Goal: Task Accomplishment & Management: Manage account settings

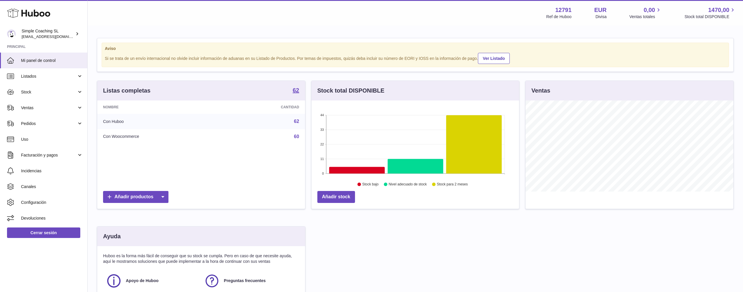
scroll to position [91, 208]
click at [65, 103] on link "Ventas" at bounding box center [43, 108] width 87 height 16
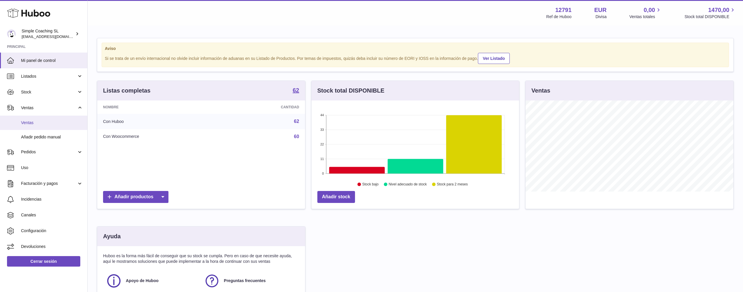
click at [57, 122] on span "Ventas" at bounding box center [52, 123] width 62 height 6
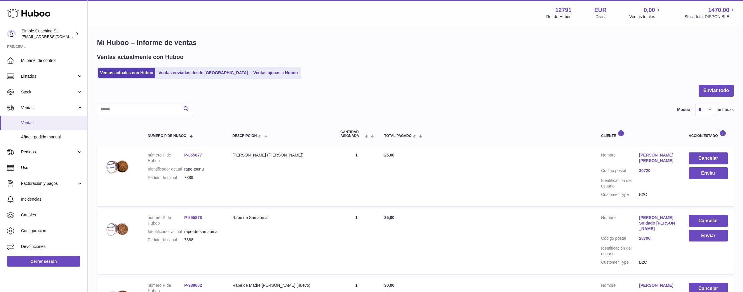
click at [39, 122] on span "Ventas" at bounding box center [52, 123] width 62 height 6
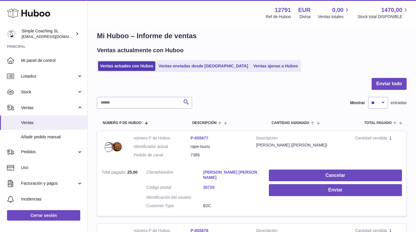
scroll to position [14, 0]
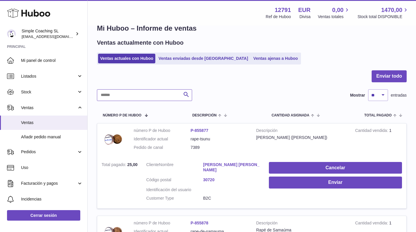
click at [137, 99] on input "text" at bounding box center [144, 95] width 95 height 12
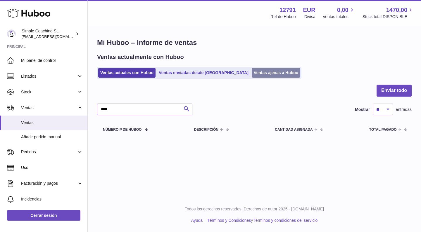
type input "****"
click at [251, 72] on link "Ventas ajenas a Huboo" at bounding box center [275, 73] width 49 height 10
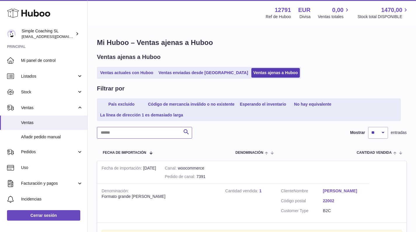
click at [115, 128] on input "text" at bounding box center [144, 133] width 95 height 12
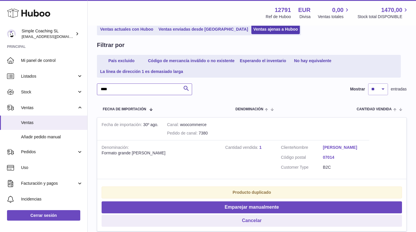
scroll to position [122, 0]
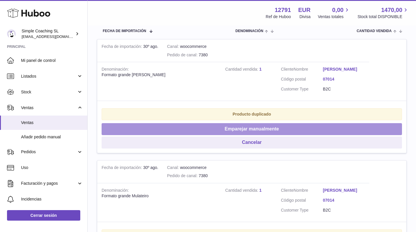
type input "****"
click at [182, 125] on button "Emparejar manualmente" at bounding box center [252, 129] width 301 height 12
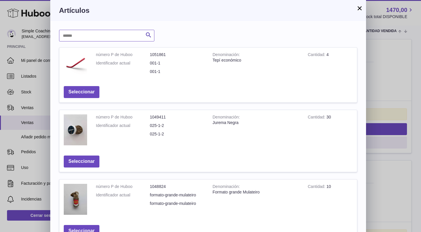
click at [101, 39] on input "text" at bounding box center [106, 36] width 95 height 12
type input "***"
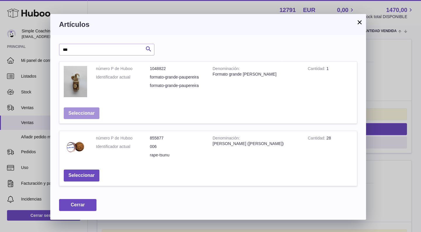
click at [86, 111] on button "Seleccionar" at bounding box center [82, 113] width 36 height 12
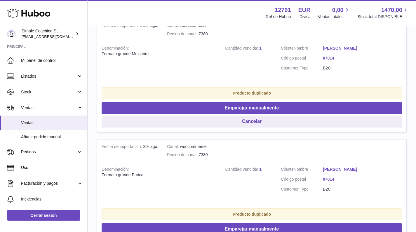
scroll to position [199, 0]
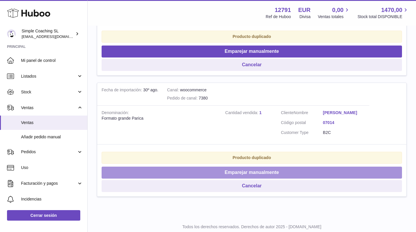
click at [237, 167] on button "Emparejar manualmente" at bounding box center [252, 173] width 301 height 12
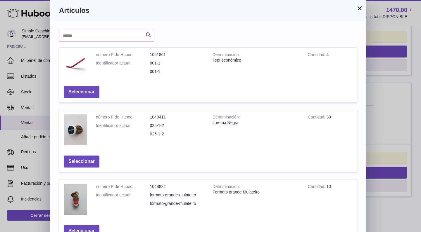
click at [78, 38] on input "text" at bounding box center [106, 36] width 95 height 12
type input "******"
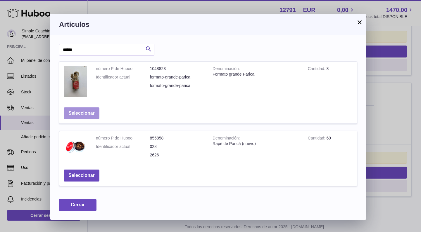
click at [79, 113] on button "Seleccionar" at bounding box center [82, 113] width 36 height 12
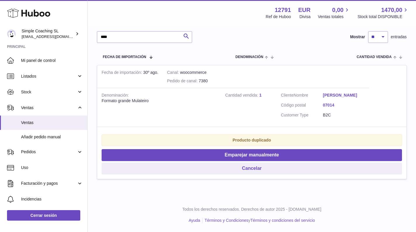
scroll to position [92, 0]
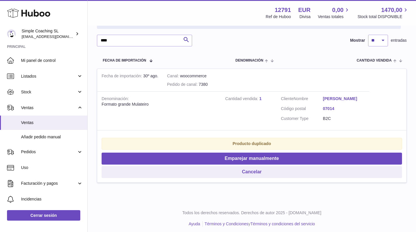
drag, startPoint x: 230, startPoint y: 155, endPoint x: 218, endPoint y: 127, distance: 31.1
click at [230, 155] on button "Emparejar manualmente" at bounding box center [252, 159] width 301 height 12
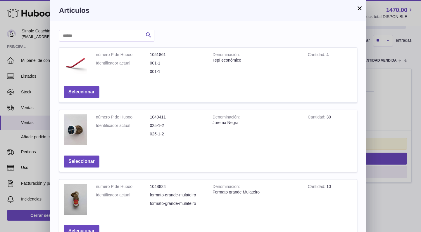
click at [105, 29] on div "Buscar número P de Huboo Denominación Cantidad Acción número P de Huboo 1051861…" at bounding box center [207, 223] width 315 height 404
click at [105, 32] on input "text" at bounding box center [106, 36] width 95 height 12
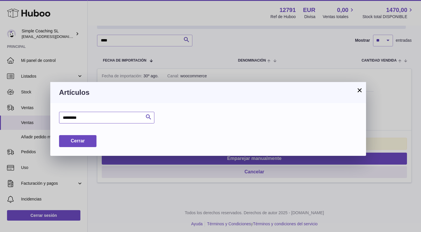
click at [103, 116] on input "*********" at bounding box center [106, 118] width 95 height 12
type input "*********"
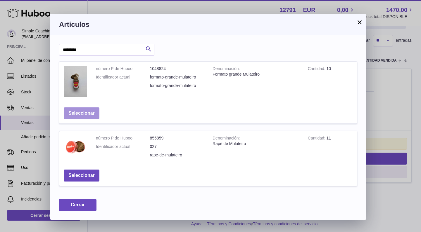
click at [87, 113] on button "Seleccionar" at bounding box center [82, 113] width 36 height 12
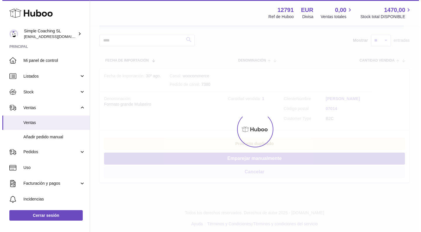
scroll to position [0, 0]
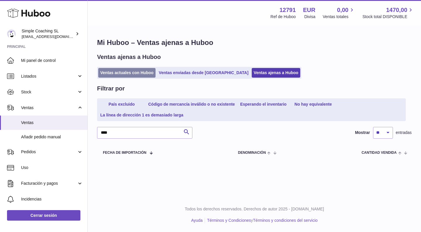
click at [126, 74] on link "Ventas actuales con Huboo" at bounding box center [126, 73] width 57 height 10
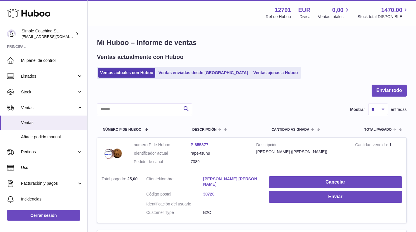
click at [122, 104] on input "text" at bounding box center [144, 110] width 95 height 12
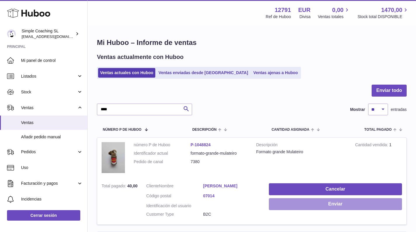
click at [346, 205] on button "Enviar" at bounding box center [335, 204] width 133 height 12
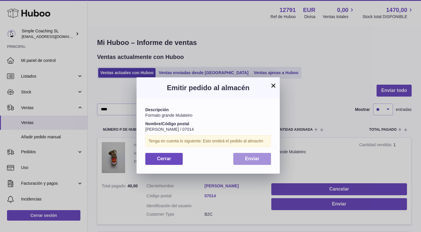
click at [247, 156] on span "Enviar" at bounding box center [252, 158] width 14 height 5
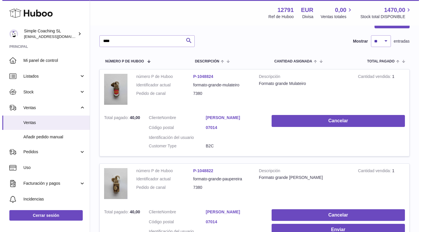
scroll to position [173, 0]
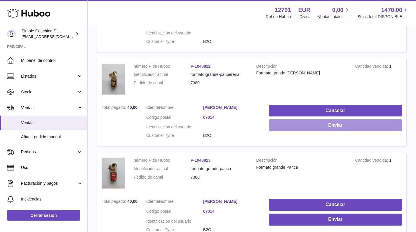
click at [307, 122] on button "Enviar" at bounding box center [335, 125] width 133 height 12
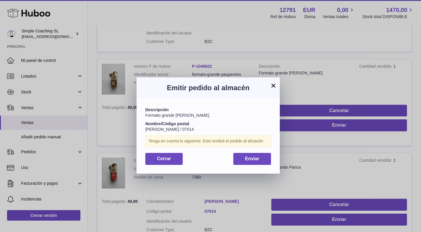
click at [245, 150] on div "Descripción Formato grande Pau Pereira Nombre/Código postal Brendan Tucker / 07…" at bounding box center [207, 135] width 143 height 75
click at [246, 155] on button "Enviar" at bounding box center [252, 159] width 38 height 12
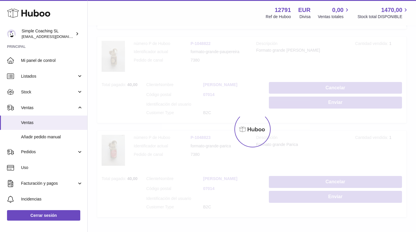
scroll to position [221, 0]
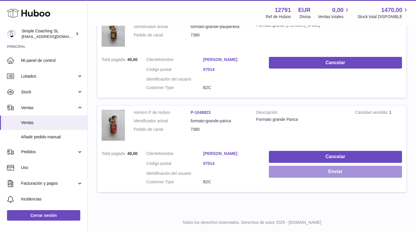
click at [322, 166] on button "Enviar" at bounding box center [335, 172] width 133 height 12
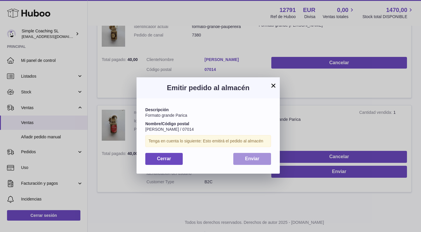
click at [241, 153] on button "Enviar" at bounding box center [252, 159] width 38 height 12
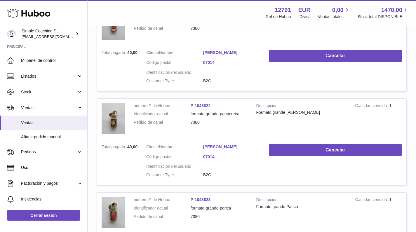
scroll to position [0, 0]
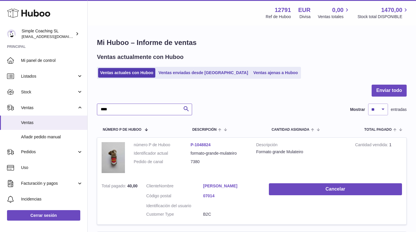
click at [146, 107] on input "****" at bounding box center [144, 110] width 95 height 12
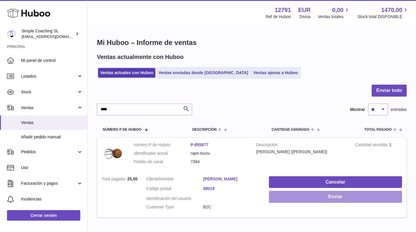
click at [288, 195] on button "Enviar" at bounding box center [335, 197] width 133 height 12
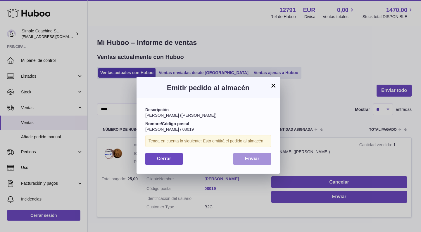
click at [256, 158] on span "Enviar" at bounding box center [252, 158] width 14 height 5
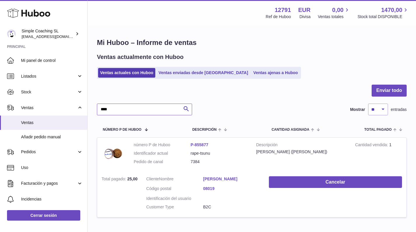
click at [128, 112] on input "****" at bounding box center [144, 110] width 95 height 12
type input "****"
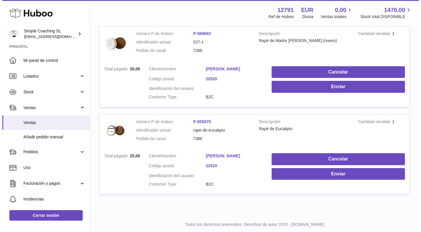
scroll to position [316, 0]
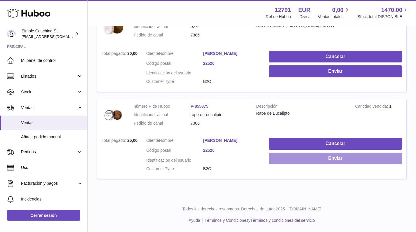
click at [282, 159] on button "Enviar" at bounding box center [335, 159] width 133 height 12
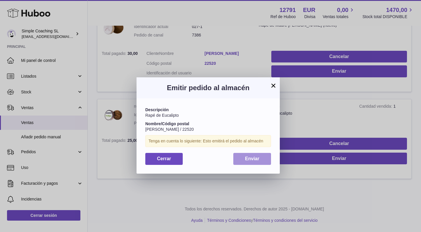
click at [244, 155] on button "Enviar" at bounding box center [252, 159] width 38 height 12
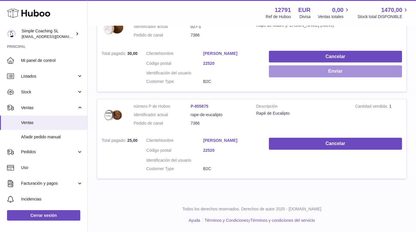
click at [283, 65] on button "Enviar" at bounding box center [335, 71] width 133 height 12
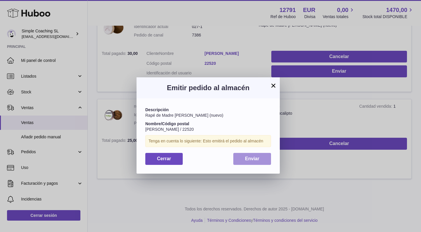
click at [241, 155] on button "Enviar" at bounding box center [252, 159] width 38 height 12
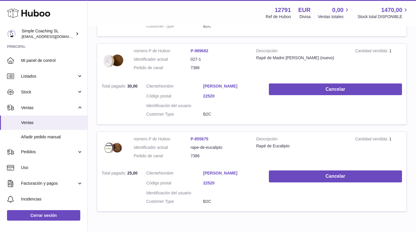
scroll to position [157, 0]
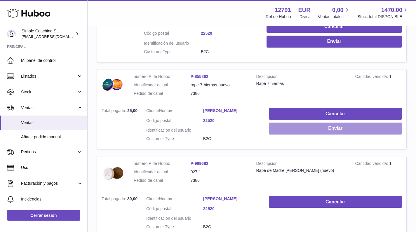
click at [294, 129] on button "Enviar" at bounding box center [335, 129] width 133 height 12
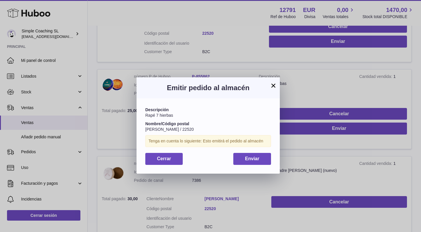
click at [250, 156] on span "Enviar" at bounding box center [252, 158] width 14 height 5
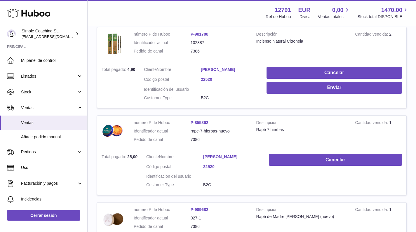
scroll to position [99, 0]
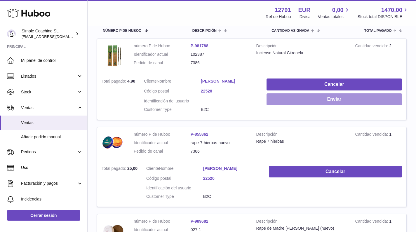
click at [302, 98] on button "Enviar" at bounding box center [335, 99] width 136 height 12
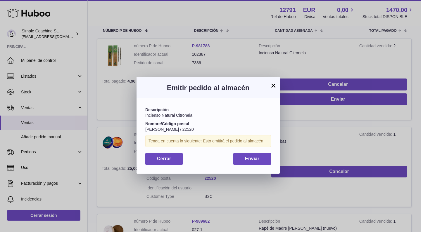
click at [253, 157] on span "Enviar" at bounding box center [252, 158] width 14 height 5
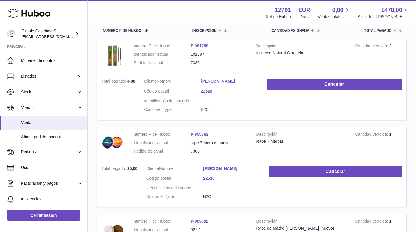
scroll to position [0, 0]
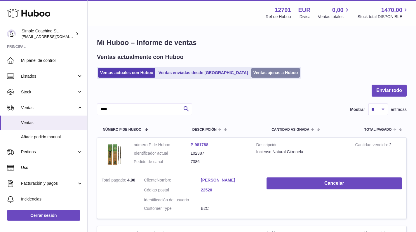
click at [251, 69] on link "Ventas ajenas a Huboo" at bounding box center [275, 73] width 49 height 10
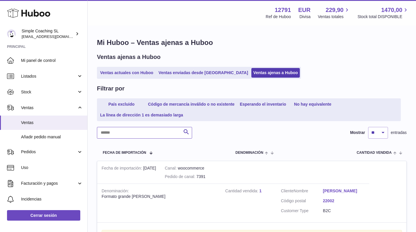
click at [124, 133] on input "text" at bounding box center [144, 133] width 95 height 12
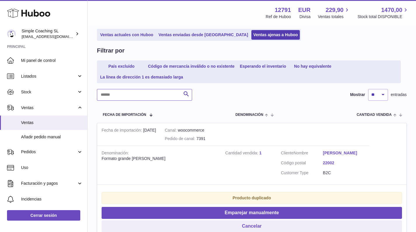
scroll to position [74, 0]
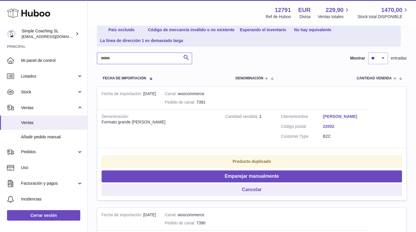
click at [155, 61] on input "text" at bounding box center [144, 59] width 95 height 12
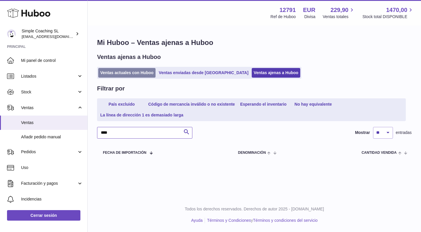
type input "****"
click at [133, 72] on link "Ventas actuales con Huboo" at bounding box center [126, 73] width 57 height 10
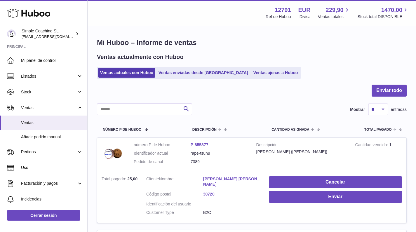
click at [119, 113] on input "text" at bounding box center [144, 110] width 95 height 12
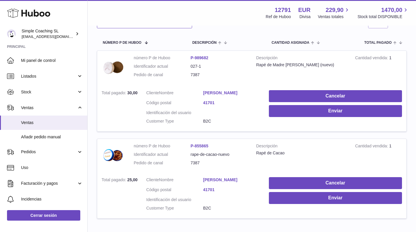
scroll to position [88, 0]
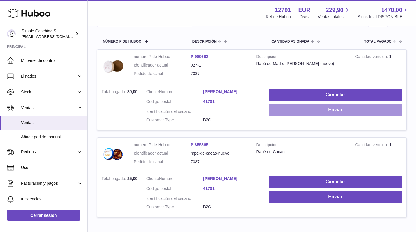
click at [272, 110] on button "Enviar" at bounding box center [335, 110] width 133 height 12
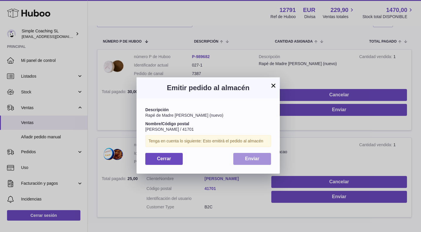
click at [267, 162] on button "Enviar" at bounding box center [252, 159] width 38 height 12
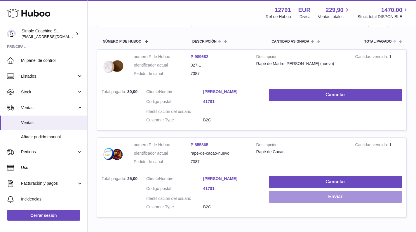
click at [288, 198] on button "Enviar" at bounding box center [335, 197] width 133 height 12
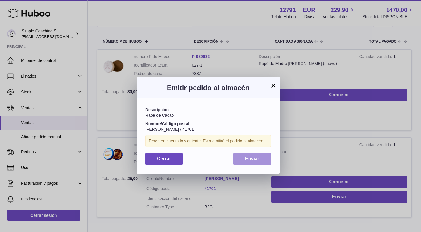
click at [250, 154] on button "Enviar" at bounding box center [252, 159] width 38 height 12
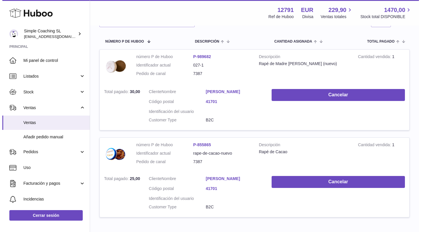
scroll to position [0, 0]
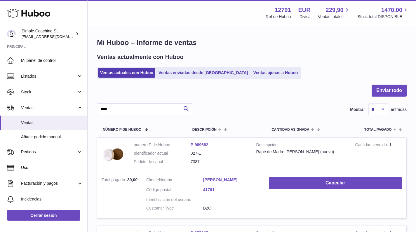
click at [136, 109] on input "****" at bounding box center [144, 110] width 95 height 12
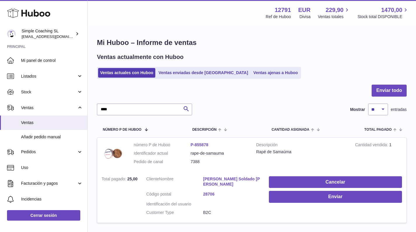
click at [309, 202] on td "Cancelar Enviar" at bounding box center [336, 197] width 142 height 51
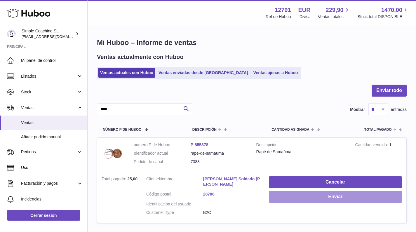
click at [305, 196] on button "Enviar" at bounding box center [335, 197] width 133 height 12
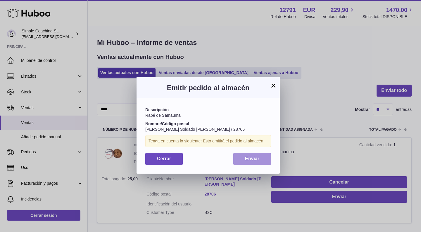
click at [250, 160] on button "Enviar" at bounding box center [252, 159] width 38 height 12
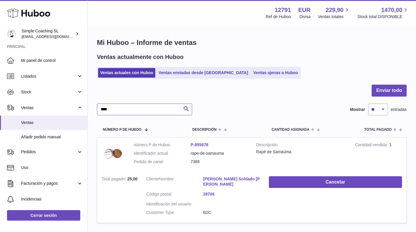
click at [148, 113] on input "****" at bounding box center [144, 110] width 95 height 12
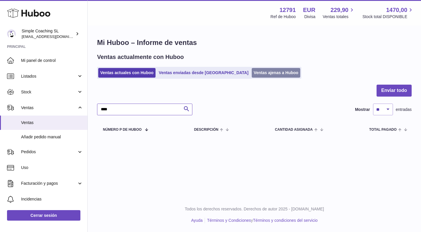
type input "****"
click at [251, 69] on link "Ventas ajenas a Huboo" at bounding box center [275, 73] width 49 height 10
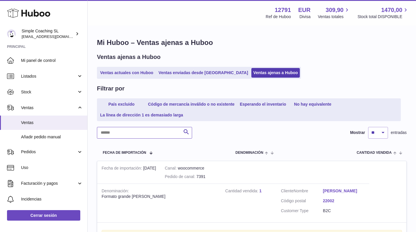
click at [120, 129] on input "text" at bounding box center [144, 133] width 95 height 12
type input "****"
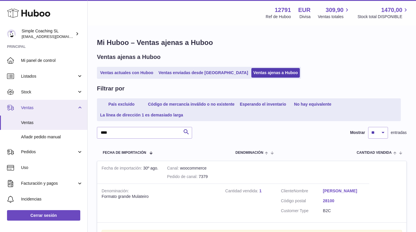
click at [53, 107] on span "Ventas" at bounding box center [49, 108] width 56 height 6
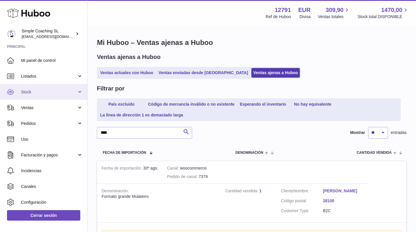
click at [48, 88] on link "Stock" at bounding box center [43, 92] width 87 height 16
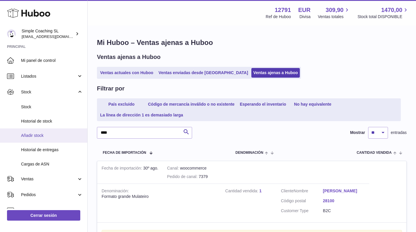
click at [49, 133] on span "Añadir stock" at bounding box center [52, 136] width 62 height 6
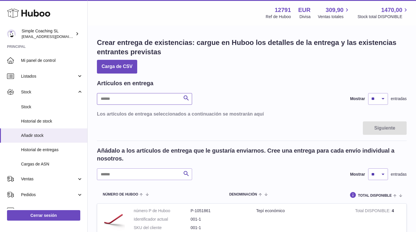
click at [118, 99] on input "text" at bounding box center [144, 99] width 95 height 12
drag, startPoint x: 136, startPoint y: 168, endPoint x: 136, endPoint y: 172, distance: 4.4
click at [136, 169] on input "text" at bounding box center [144, 175] width 95 height 12
type input "***"
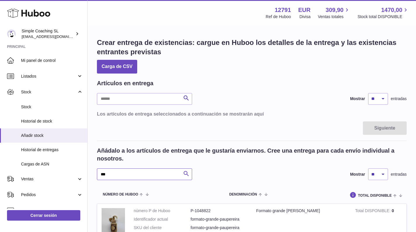
scroll to position [35, 0]
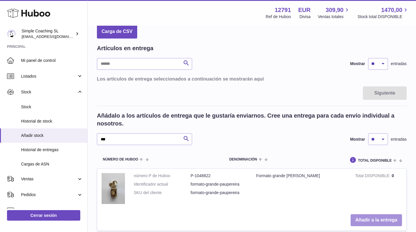
click at [376, 218] on button "Añadir a la entrega" at bounding box center [376, 220] width 51 height 12
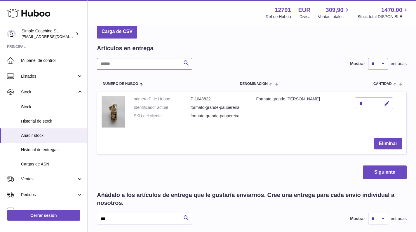
click at [135, 63] on input "text" at bounding box center [144, 64] width 95 height 12
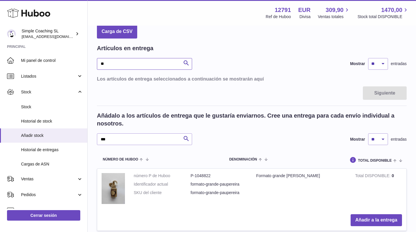
type input "*"
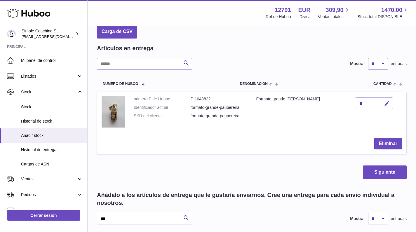
click at [386, 102] on icon "button" at bounding box center [387, 103] width 6 height 6
type input "**"
click at [386, 102] on icon "submit" at bounding box center [387, 103] width 5 height 5
click at [383, 169] on button "Siguiente" at bounding box center [385, 173] width 44 height 14
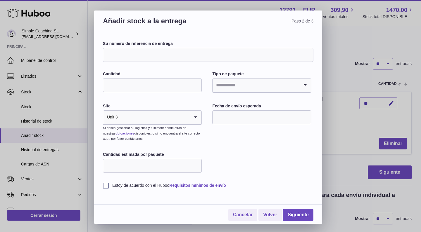
click at [164, 58] on input "Su número de referencia de entrega" at bounding box center [208, 55] width 210 height 14
type input "**********"
click at [246, 214] on link "Cancelar" at bounding box center [242, 215] width 29 height 12
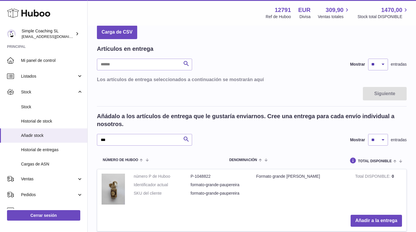
scroll to position [33, 0]
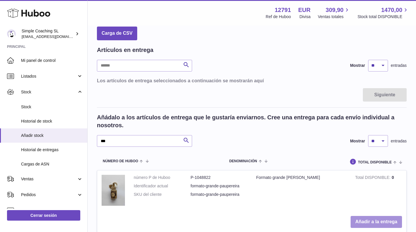
click at [386, 222] on button "Añadir a la entrega" at bounding box center [376, 222] width 51 height 12
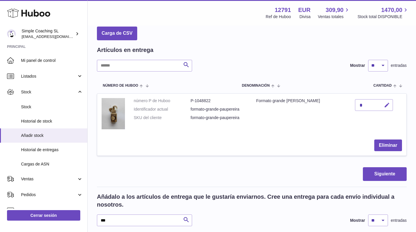
click at [389, 104] on icon "button" at bounding box center [387, 105] width 6 height 6
type input "**"
click at [389, 103] on icon "submit" at bounding box center [387, 105] width 5 height 5
click at [391, 170] on button "Siguiente" at bounding box center [385, 174] width 44 height 14
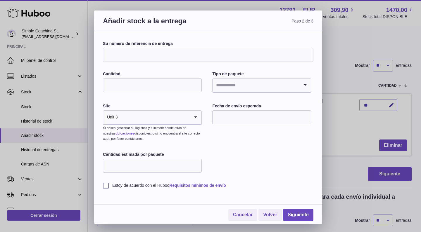
click at [138, 55] on input "Su número de referencia de entrega" at bounding box center [208, 55] width 210 height 14
type input "**********"
click at [123, 87] on input "Cantidad" at bounding box center [152, 85] width 99 height 14
type input "**"
click at [135, 116] on input "Search for option" at bounding box center [154, 117] width 72 height 13
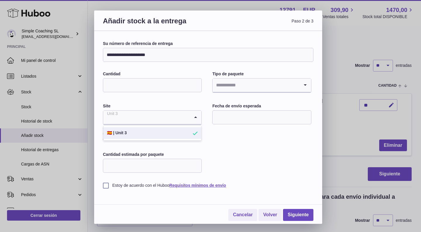
click at [230, 87] on input "Search for option" at bounding box center [255, 85] width 86 height 13
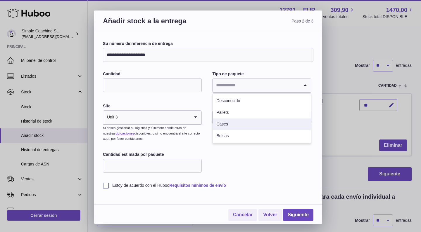
click at [244, 127] on li "Cases" at bounding box center [262, 125] width 98 height 12
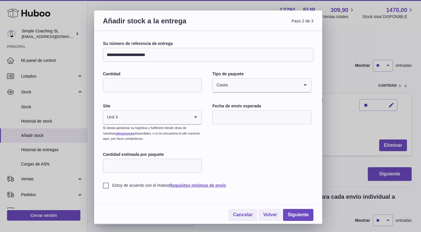
click at [248, 118] on input "text" at bounding box center [261, 117] width 99 height 14
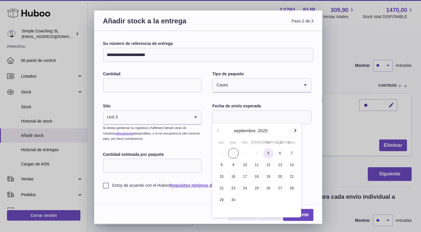
click at [269, 157] on span "5" at bounding box center [268, 153] width 11 height 11
type input "**********"
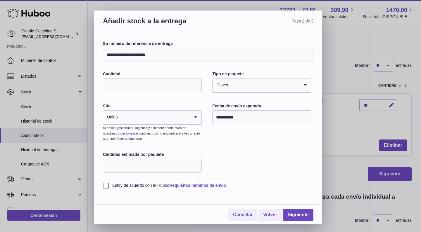
click at [174, 169] on input "Cantidad estimada por paquete" at bounding box center [152, 166] width 99 height 14
type input "*"
click at [105, 184] on label "Estoy de acuerdo con el Huboo Requisitos mínimos de envío" at bounding box center [208, 186] width 210 height 6
click at [301, 213] on link "Siguiente" at bounding box center [298, 215] width 30 height 12
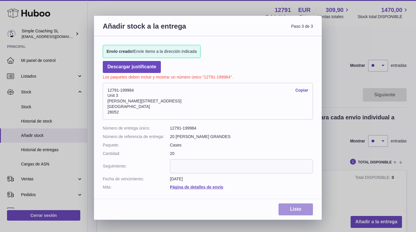
click at [303, 206] on link "Listo" at bounding box center [296, 210] width 34 height 12
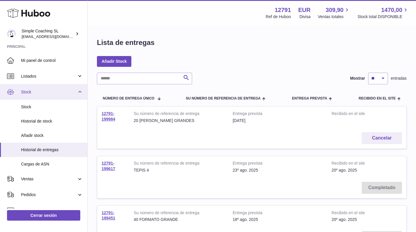
click at [43, 90] on span "Stock" at bounding box center [49, 92] width 56 height 6
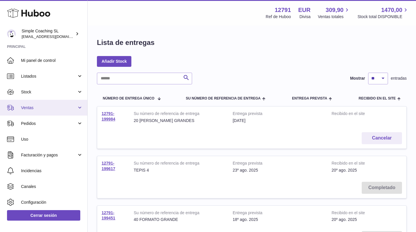
click at [41, 103] on link "Ventas" at bounding box center [43, 108] width 87 height 16
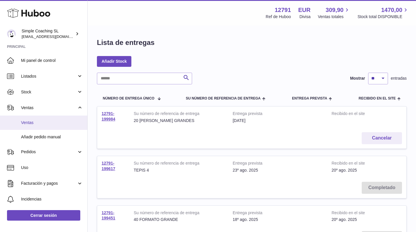
click at [46, 118] on link "Ventas" at bounding box center [43, 123] width 87 height 14
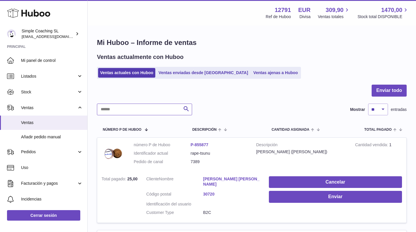
click at [147, 111] on input "text" at bounding box center [144, 110] width 95 height 12
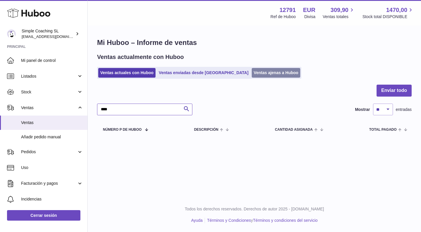
type input "****"
click at [251, 73] on link "Ventas ajenas a Huboo" at bounding box center [275, 73] width 49 height 10
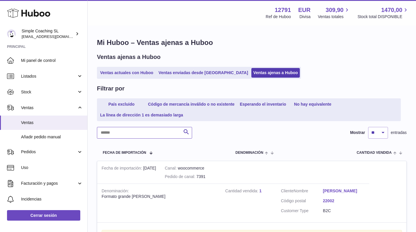
click at [111, 134] on input "text" at bounding box center [144, 133] width 95 height 12
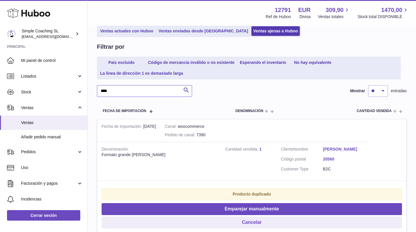
scroll to position [98, 0]
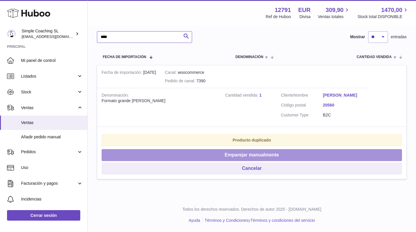
type input "****"
click at [199, 153] on button "Emparejar manualmente" at bounding box center [252, 155] width 301 height 12
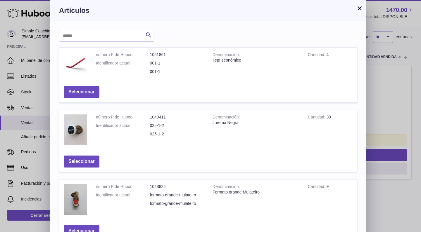
click at [80, 41] on input "text" at bounding box center [106, 36] width 95 height 12
type input "******"
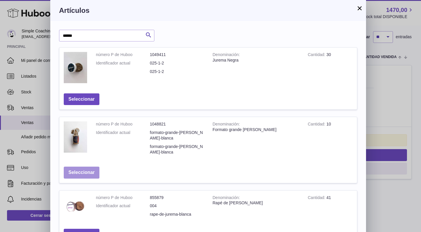
click at [93, 169] on button "Seleccionar" at bounding box center [82, 173] width 36 height 12
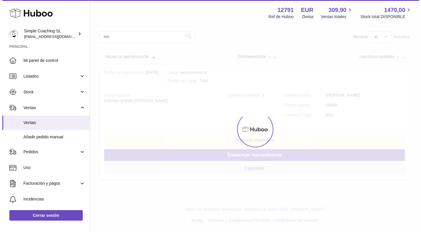
scroll to position [0, 0]
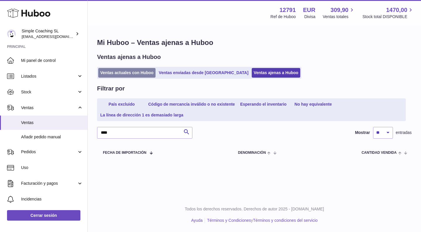
click at [119, 75] on link "Ventas actuales con Huboo" at bounding box center [126, 73] width 57 height 10
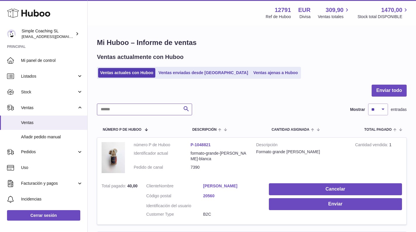
click at [129, 105] on input "text" at bounding box center [144, 110] width 95 height 12
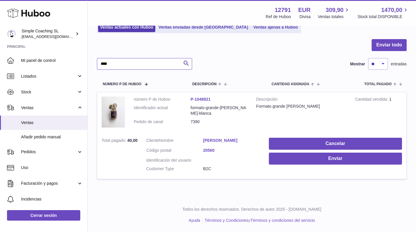
scroll to position [48, 0]
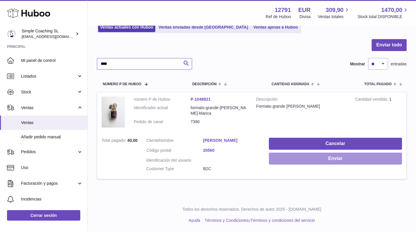
type input "****"
click at [288, 155] on button "Enviar" at bounding box center [335, 159] width 133 height 12
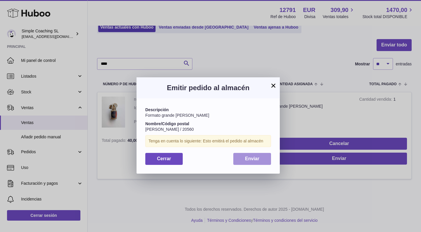
click at [257, 160] on span "Enviar" at bounding box center [252, 158] width 14 height 5
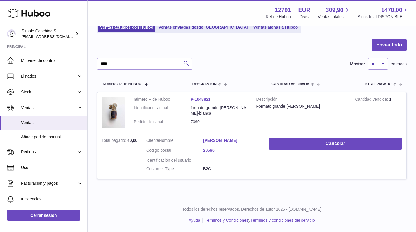
scroll to position [0, 0]
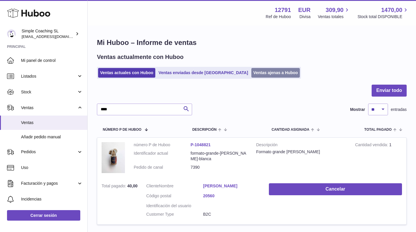
click at [256, 70] on link "Ventas ajenas a Huboo" at bounding box center [275, 73] width 49 height 10
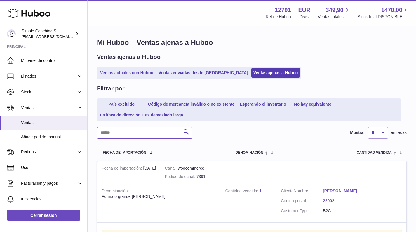
click at [112, 131] on input "text" at bounding box center [144, 133] width 95 height 12
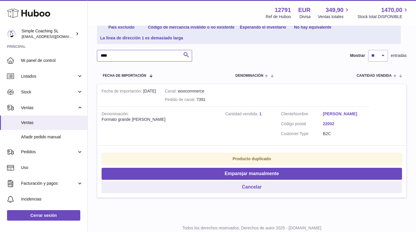
scroll to position [92, 0]
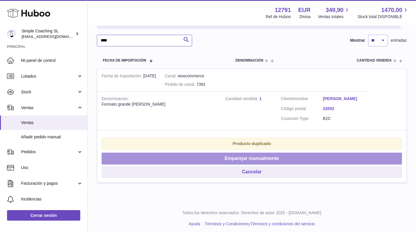
type input "****"
click at [221, 158] on button "Emparejar manualmente" at bounding box center [252, 159] width 301 height 12
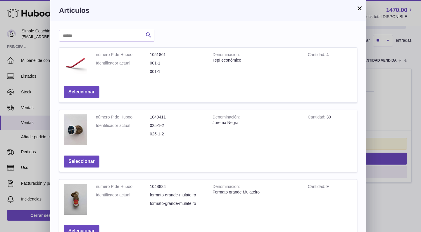
click at [109, 37] on input "text" at bounding box center [106, 36] width 95 height 12
type input "***"
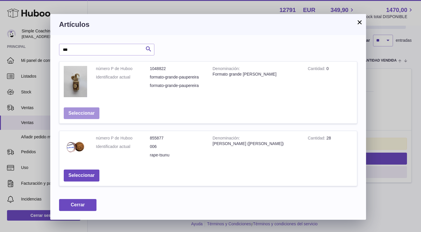
click at [92, 110] on button "Seleccionar" at bounding box center [82, 113] width 36 height 12
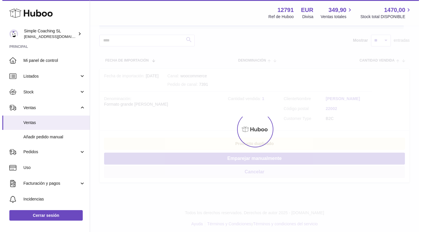
scroll to position [0, 0]
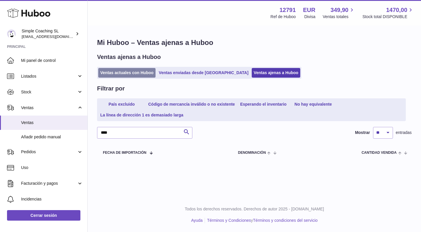
click at [139, 74] on link "Ventas actuales con Huboo" at bounding box center [126, 73] width 57 height 10
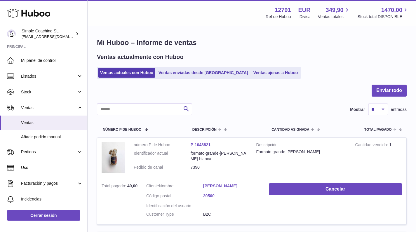
click at [133, 107] on input "text" at bounding box center [144, 110] width 95 height 12
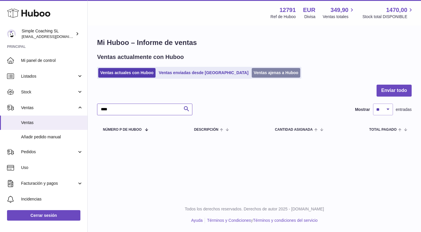
type input "****"
click at [251, 72] on link "Ventas ajenas a Huboo" at bounding box center [275, 73] width 49 height 10
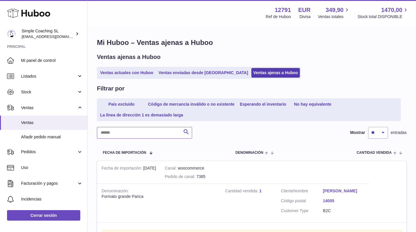
click at [119, 131] on input "text" at bounding box center [144, 133] width 95 height 12
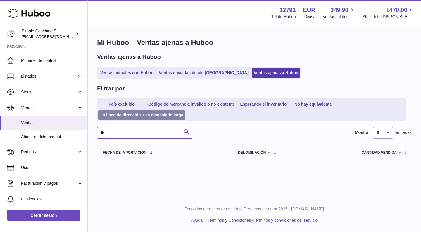
type input "*"
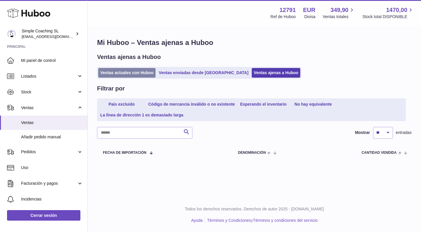
click at [126, 72] on link "Ventas actuales con Huboo" at bounding box center [126, 73] width 57 height 10
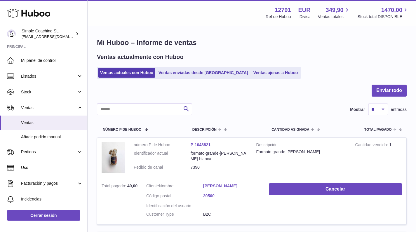
click at [135, 105] on input "text" at bounding box center [144, 110] width 95 height 12
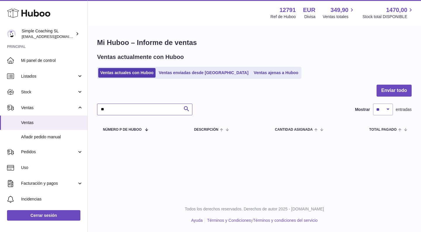
type input "*"
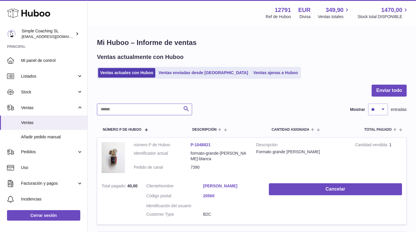
click at [148, 113] on input "text" at bounding box center [144, 110] width 95 height 12
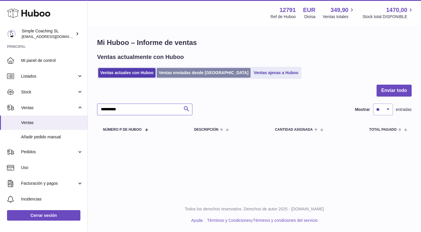
type input "**********"
click at [187, 70] on link "Ventas enviadas desde [GEOGRAPHIC_DATA]" at bounding box center [204, 73] width 94 height 10
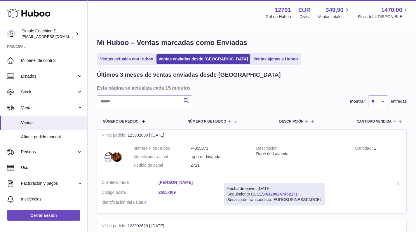
click at [132, 102] on input "text" at bounding box center [144, 102] width 95 height 12
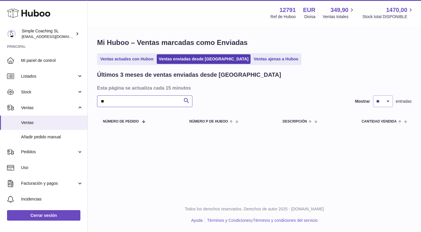
type input "*"
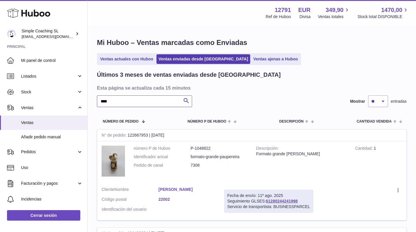
click at [154, 103] on input "****" at bounding box center [144, 102] width 95 height 12
type input "****"
click at [134, 60] on link "Ventas actuales con Huboo" at bounding box center [126, 59] width 57 height 10
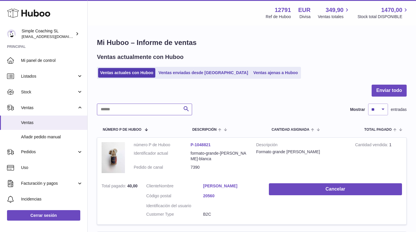
click at [130, 110] on input "text" at bounding box center [144, 110] width 95 height 12
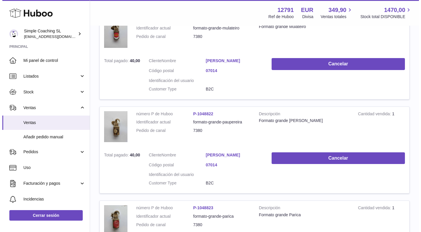
scroll to position [138, 0]
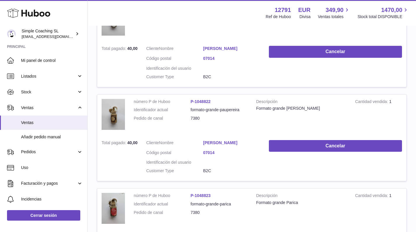
type input "****"
click at [210, 140] on link "[PERSON_NAME]" at bounding box center [231, 143] width 57 height 6
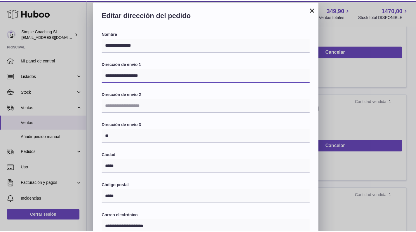
scroll to position [133, 0]
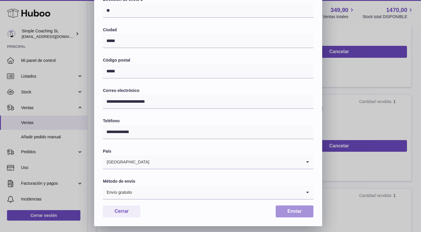
type input "**********"
click at [301, 206] on button "Enviar" at bounding box center [294, 212] width 38 height 12
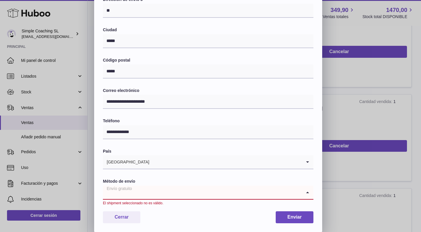
click at [189, 196] on input "Search for option" at bounding box center [202, 192] width 199 height 13
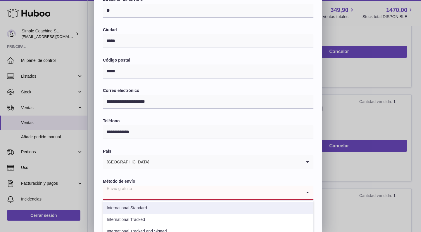
click at [152, 206] on li "International Standard" at bounding box center [208, 208] width 210 height 12
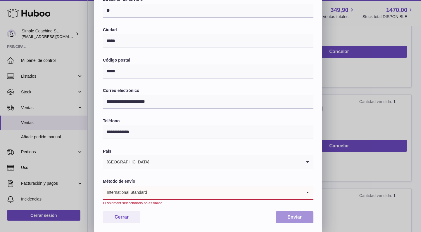
click at [291, 216] on button "Enviar" at bounding box center [294, 217] width 38 height 12
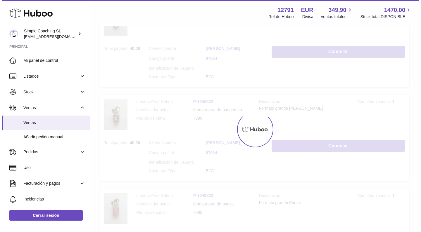
scroll to position [0, 0]
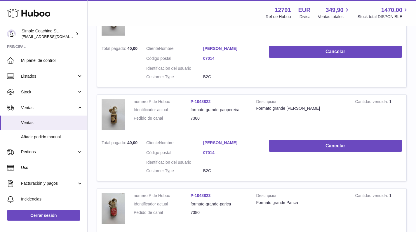
click at [218, 47] on link "[PERSON_NAME]" at bounding box center [231, 49] width 57 height 6
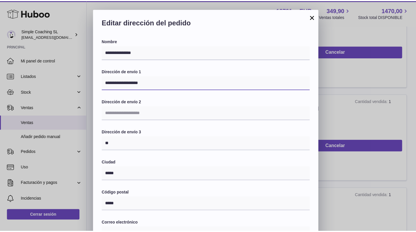
scroll to position [133, 0]
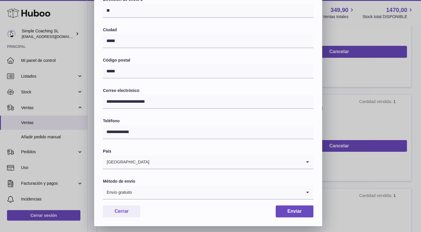
type input "**********"
click at [238, 189] on input "Search for option" at bounding box center [216, 192] width 169 height 13
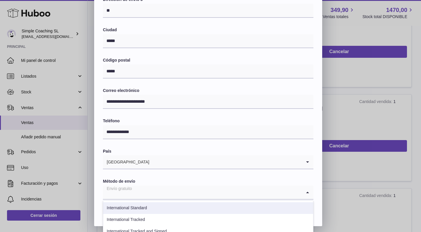
click at [176, 202] on li "International Standard" at bounding box center [208, 208] width 210 height 12
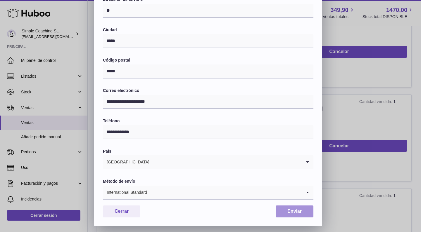
click at [291, 207] on button "Enviar" at bounding box center [294, 212] width 38 height 12
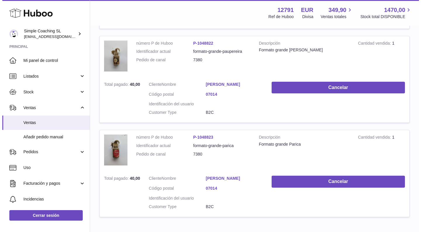
scroll to position [217, 0]
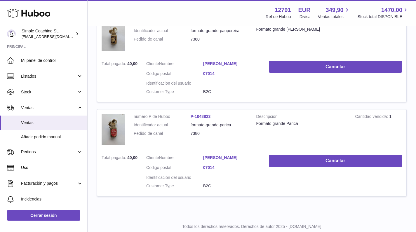
click at [220, 155] on link "[PERSON_NAME]" at bounding box center [231, 158] width 57 height 6
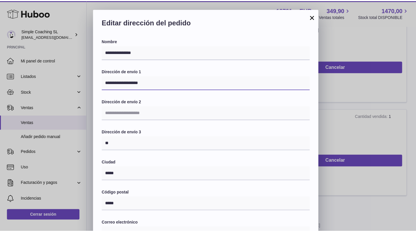
scroll to position [133, 0]
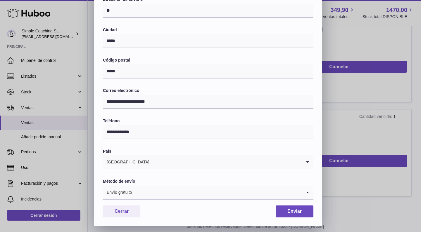
type input "**********"
click at [158, 194] on input "Search for option" at bounding box center [216, 192] width 169 height 13
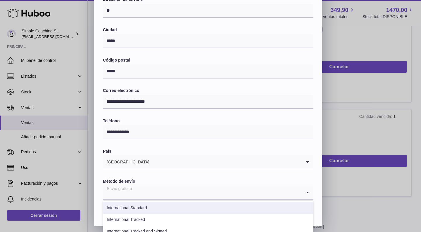
click at [147, 202] on li "International Standard" at bounding box center [208, 208] width 210 height 12
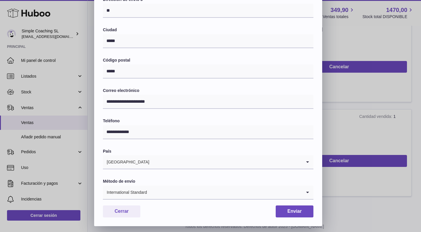
click at [324, 211] on div "**********" at bounding box center [210, 51] width 421 height 350
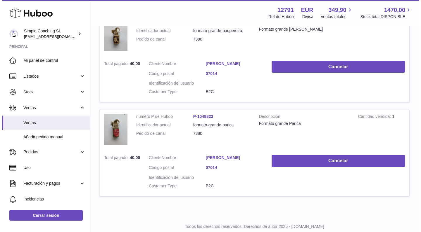
scroll to position [0, 0]
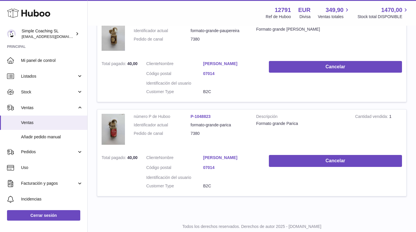
click at [225, 155] on link "[PERSON_NAME]" at bounding box center [231, 158] width 57 height 6
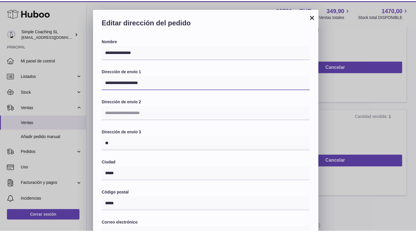
scroll to position [133, 0]
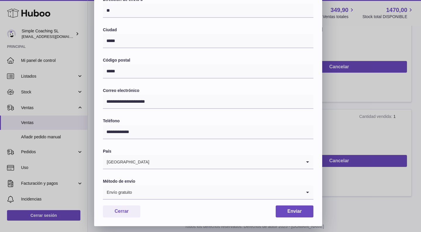
type input "**********"
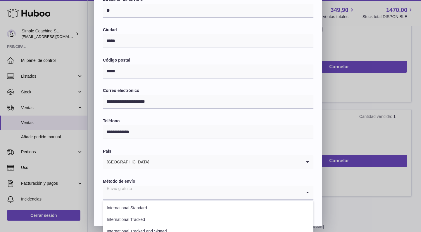
click at [149, 190] on input "Search for option" at bounding box center [202, 192] width 199 height 13
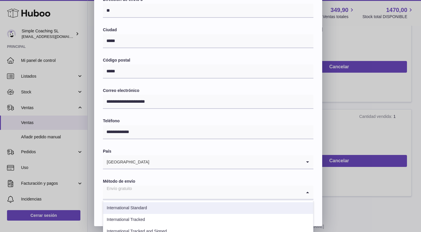
click at [145, 202] on li "International Standard" at bounding box center [208, 208] width 210 height 12
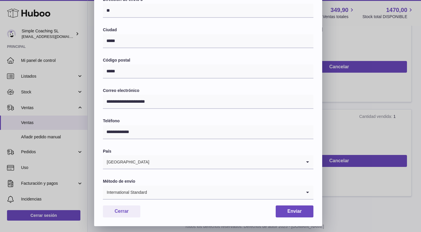
drag, startPoint x: 297, startPoint y: 207, endPoint x: 318, endPoint y: 193, distance: 25.2
click at [297, 207] on button "Enviar" at bounding box center [294, 212] width 38 height 12
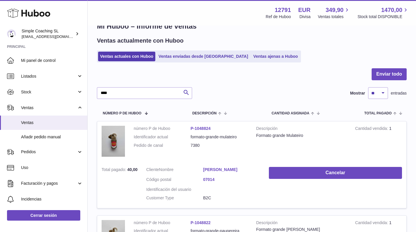
scroll to position [0, 0]
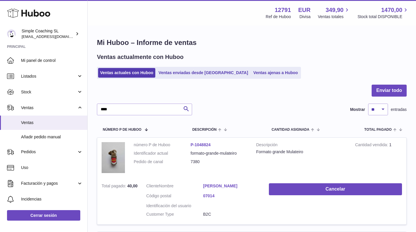
click at [218, 187] on link "[PERSON_NAME]" at bounding box center [231, 186] width 57 height 6
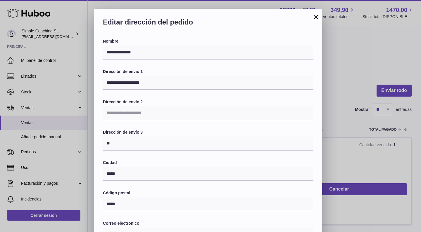
click at [354, 104] on div "**********" at bounding box center [210, 184] width 421 height 350
